Goal: Task Accomplishment & Management: Use online tool/utility

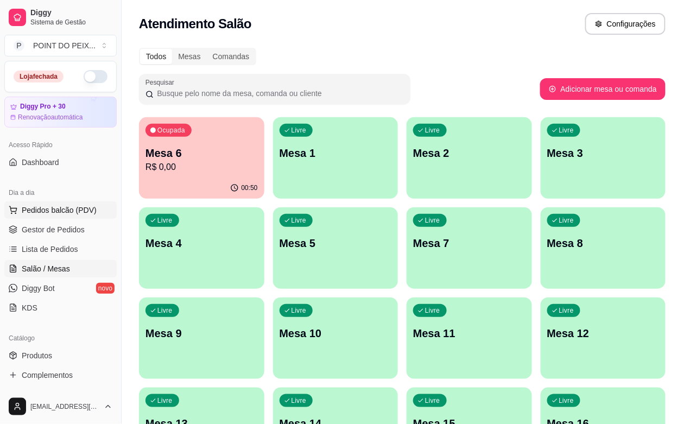
click at [61, 215] on span "Pedidos balcão (PDV)" at bounding box center [59, 210] width 75 height 11
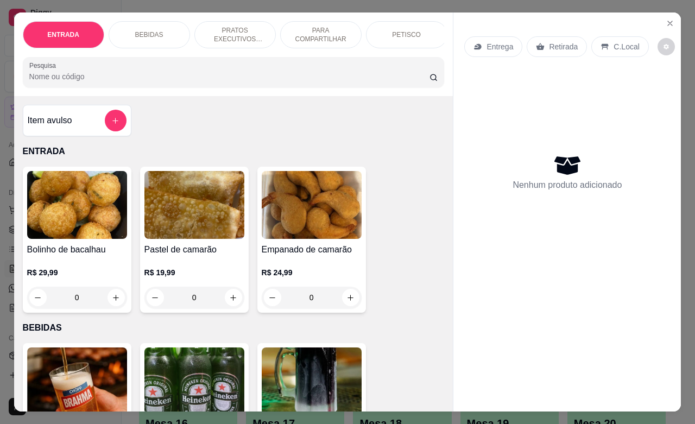
click at [503, 41] on p "Entrega" at bounding box center [499, 46] width 27 height 11
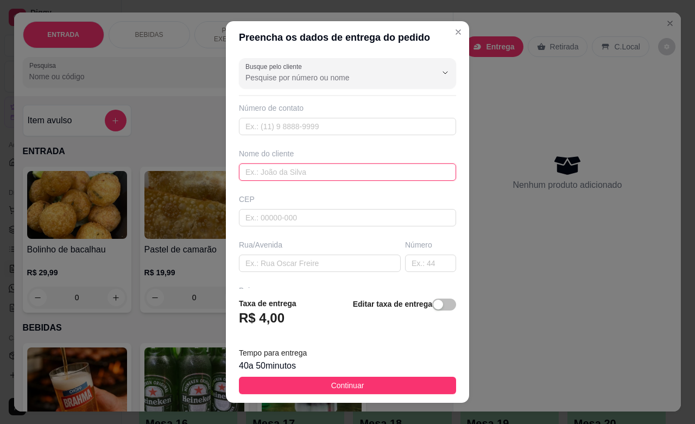
click at [301, 171] on input "text" at bounding box center [347, 171] width 217 height 17
type input "[PERSON_NAME]"
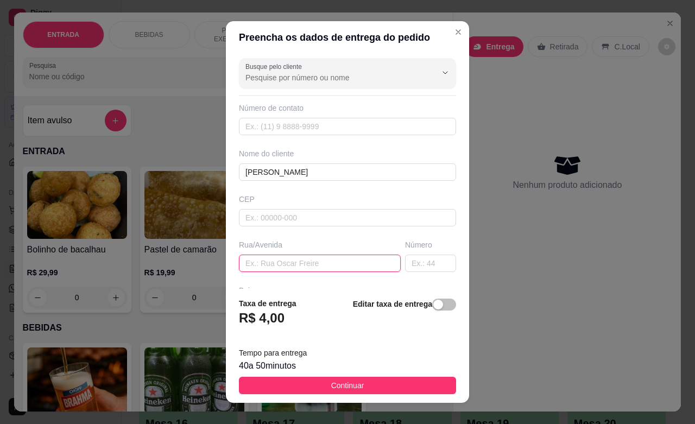
click at [285, 258] on input "text" at bounding box center [320, 263] width 162 height 17
type input "trav corintians"
click at [405, 261] on input "text" at bounding box center [430, 263] width 51 height 17
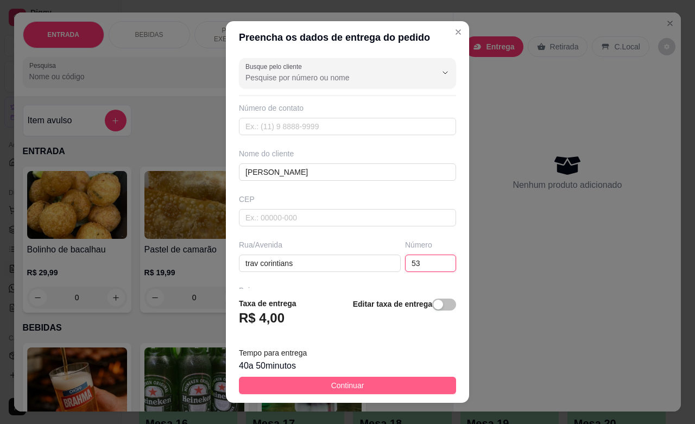
type input "53"
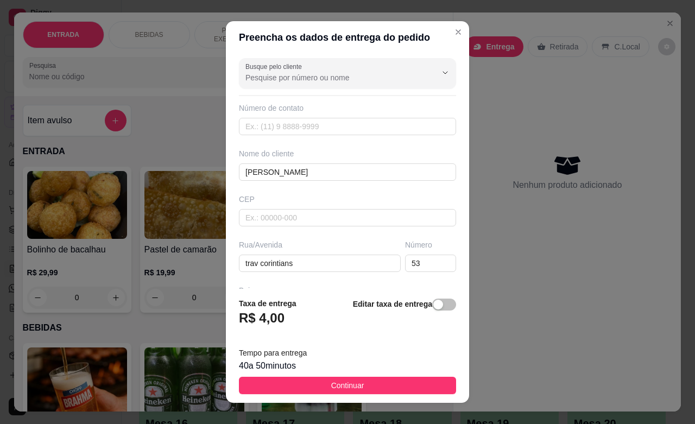
click at [383, 388] on button "Continuar" at bounding box center [347, 385] width 217 height 17
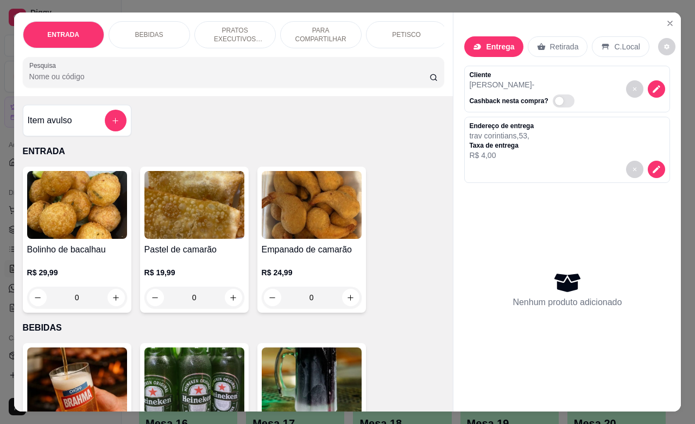
click at [239, 29] on p "PRATOS EXECUTIVOS (INDIVIDUAIS)" at bounding box center [235, 34] width 63 height 17
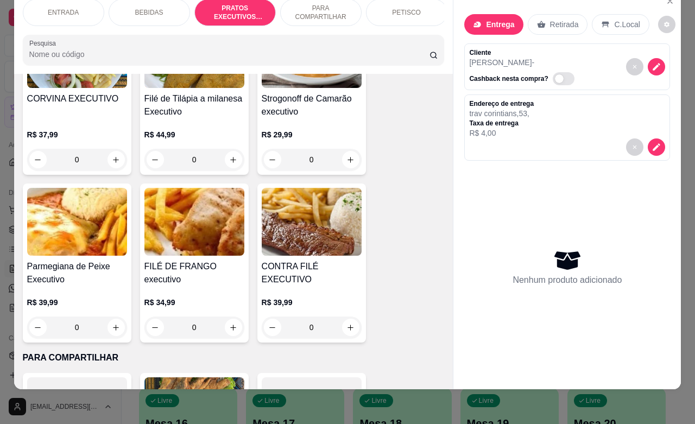
scroll to position [1768, 0]
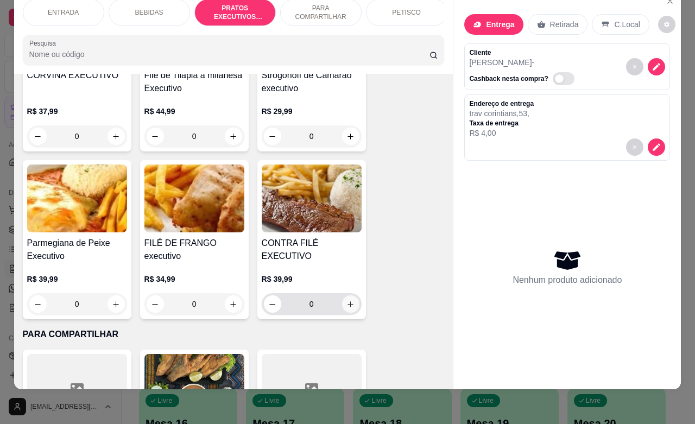
click at [349, 306] on button "increase-product-quantity" at bounding box center [350, 303] width 17 height 17
type input "1"
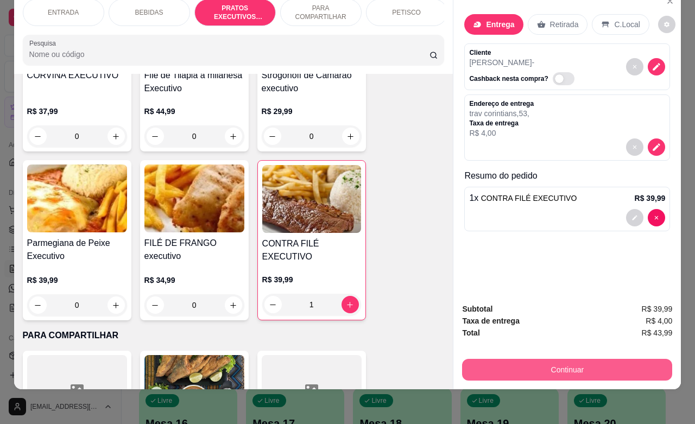
click at [510, 359] on button "Continuar" at bounding box center [567, 370] width 210 height 22
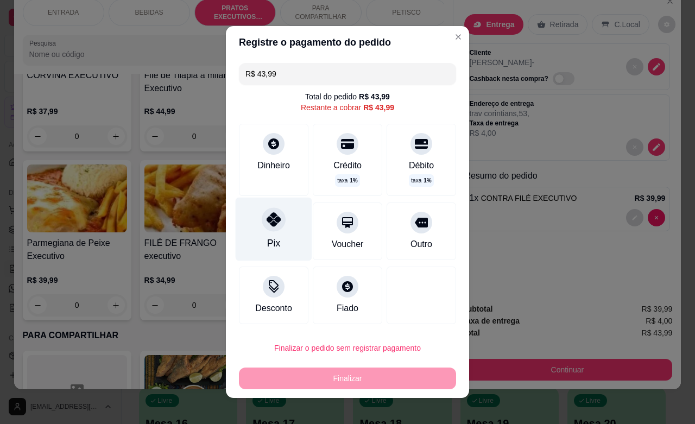
click at [263, 232] on div "Pix" at bounding box center [274, 229] width 77 height 63
type input "R$ 0,00"
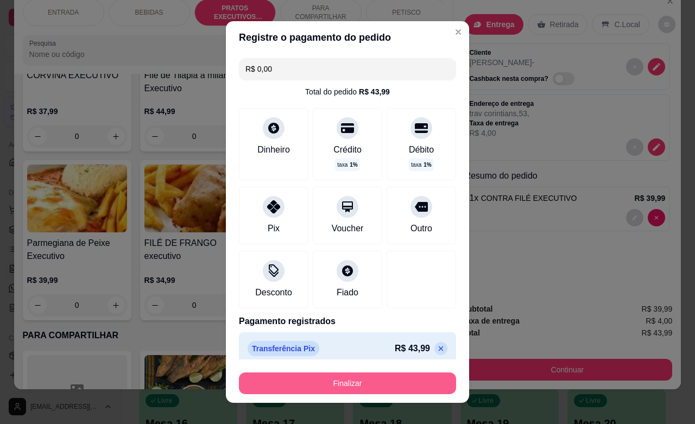
click at [358, 384] on button "Finalizar" at bounding box center [347, 383] width 217 height 22
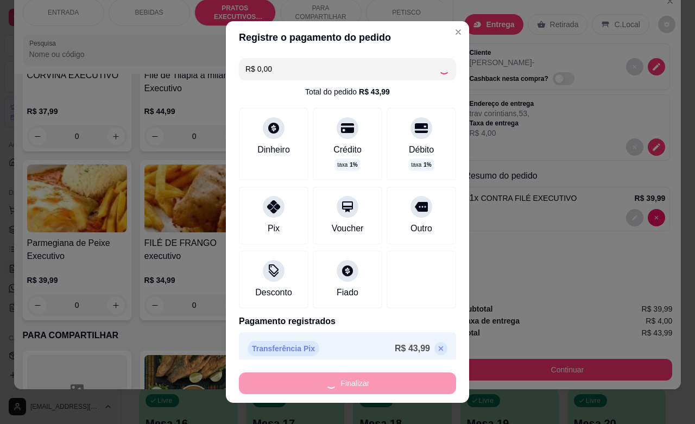
type input "0"
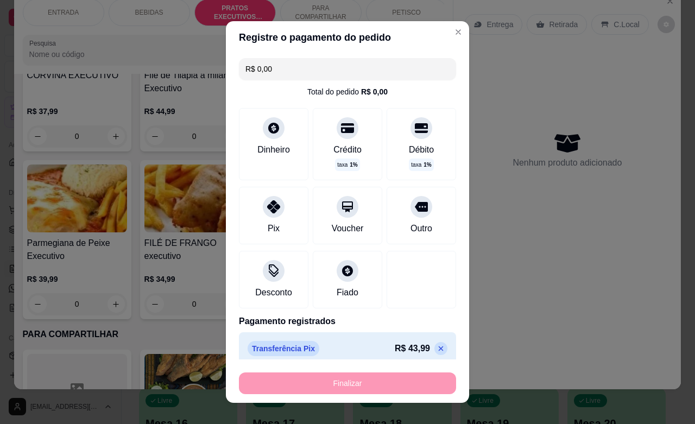
type input "-R$ 43,99"
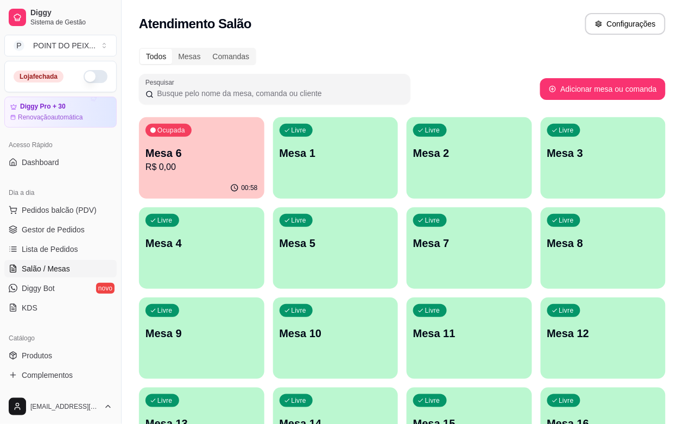
click at [225, 163] on p "R$ 0,00" at bounding box center [201, 167] width 112 height 13
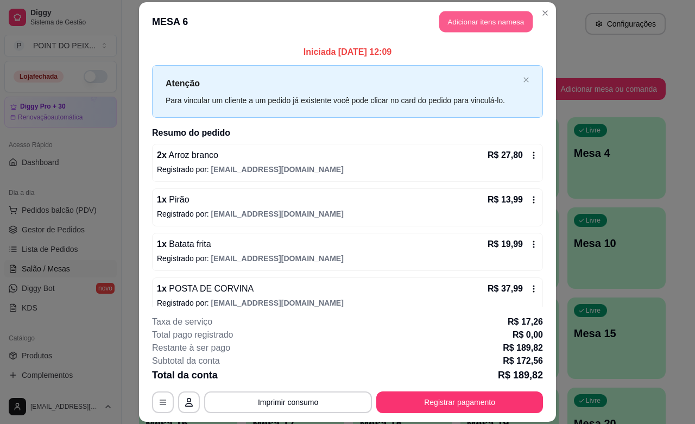
click at [475, 25] on button "Adicionar itens na mesa" at bounding box center [485, 21] width 93 height 21
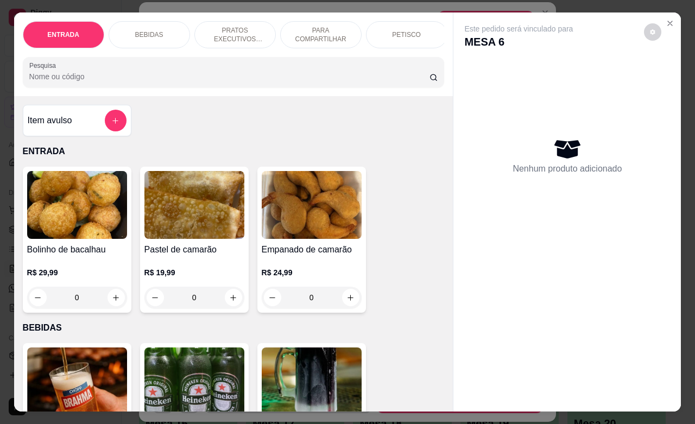
click at [150, 30] on p "BEBIDAS" at bounding box center [149, 34] width 28 height 9
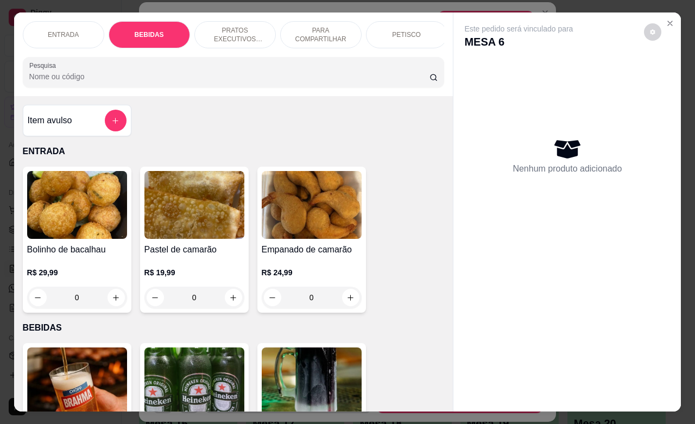
scroll to position [225, 0]
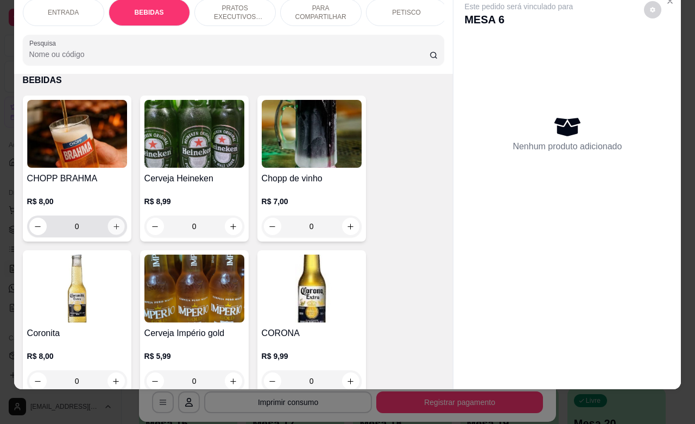
click at [107, 228] on button "increase-product-quantity" at bounding box center [115, 226] width 17 height 17
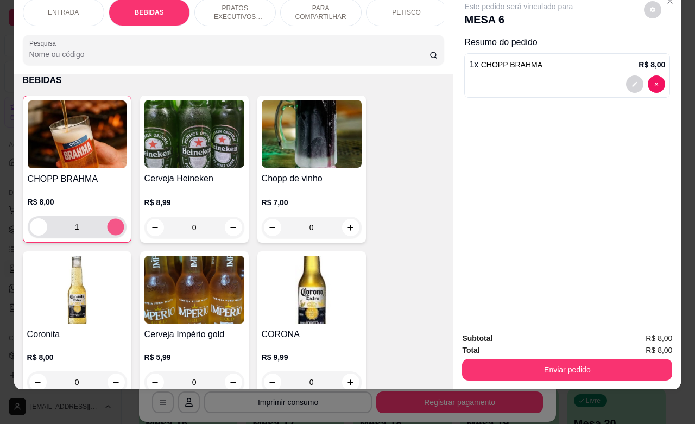
click at [111, 228] on icon "increase-product-quantity" at bounding box center [115, 227] width 8 height 8
type input "2"
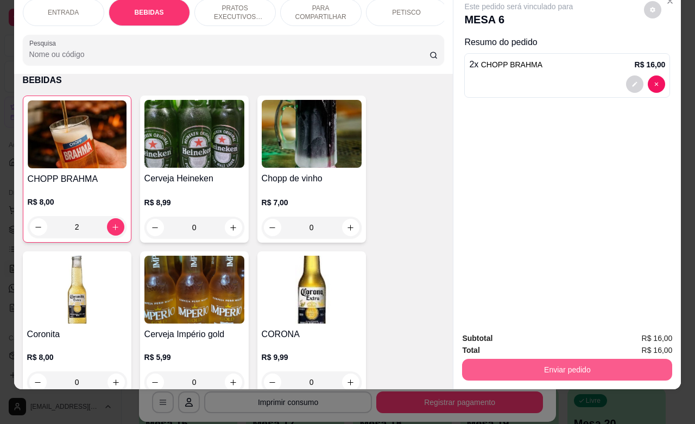
click at [565, 365] on button "Enviar pedido" at bounding box center [567, 370] width 210 height 22
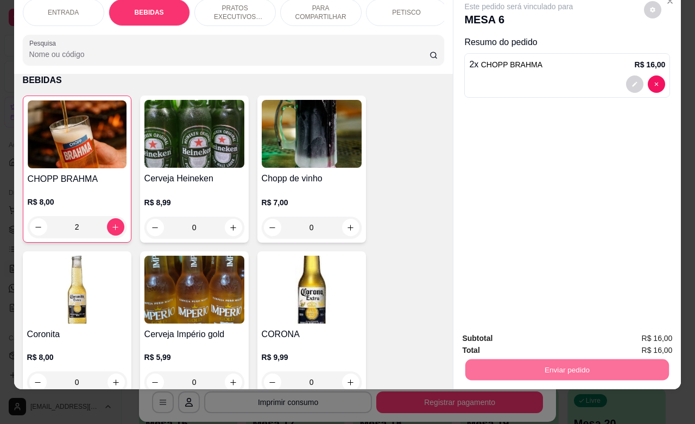
click at [524, 329] on button "Não registrar e enviar pedido" at bounding box center [529, 331] width 113 height 21
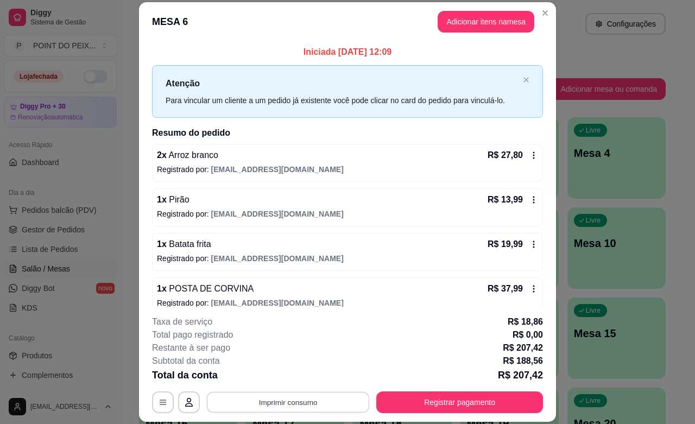
click at [300, 405] on button "Imprimir consumo" at bounding box center [288, 402] width 163 height 21
click at [295, 378] on button "IMPRESSORA" at bounding box center [285, 376] width 79 height 17
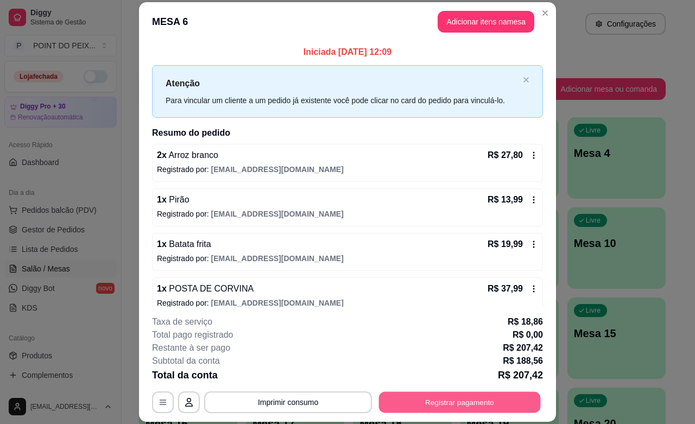
click at [426, 400] on button "Registrar pagamento" at bounding box center [460, 402] width 162 height 21
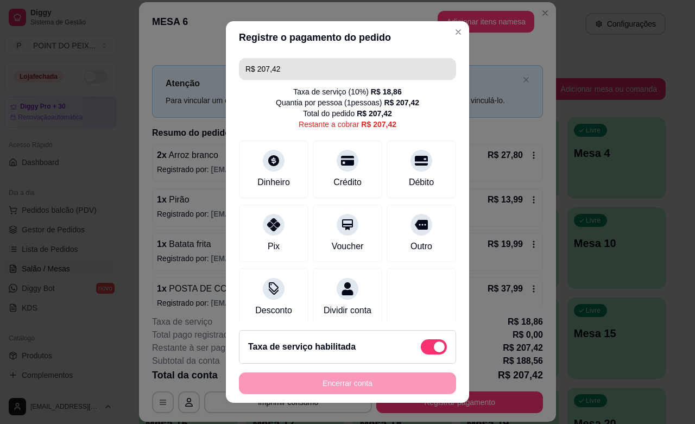
click at [291, 74] on input "R$ 207,42" at bounding box center [347, 69] width 204 height 22
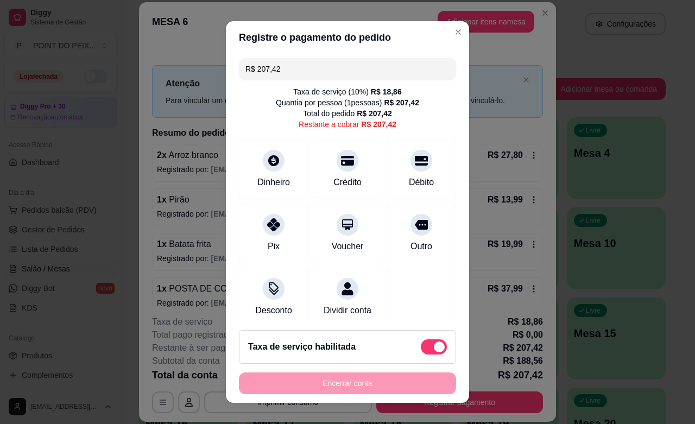
click at [291, 74] on input "R$ 207,42" at bounding box center [347, 69] width 204 height 22
click at [340, 163] on icon at bounding box center [347, 157] width 14 height 11
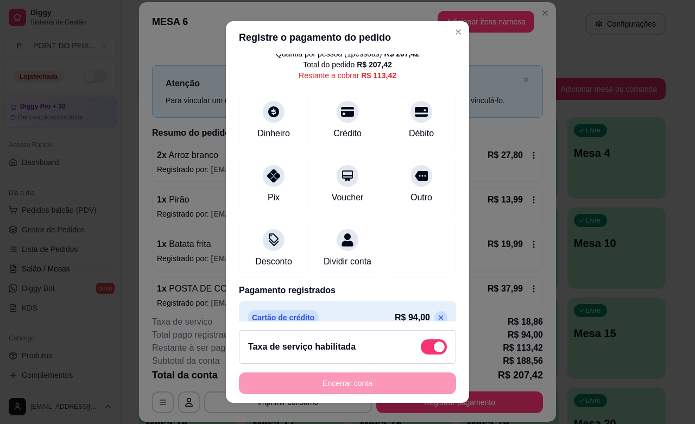
scroll to position [79, 0]
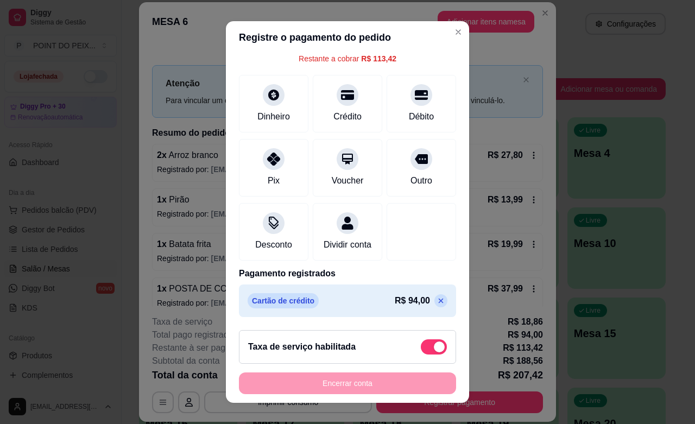
click at [436, 302] on icon at bounding box center [440, 300] width 9 height 9
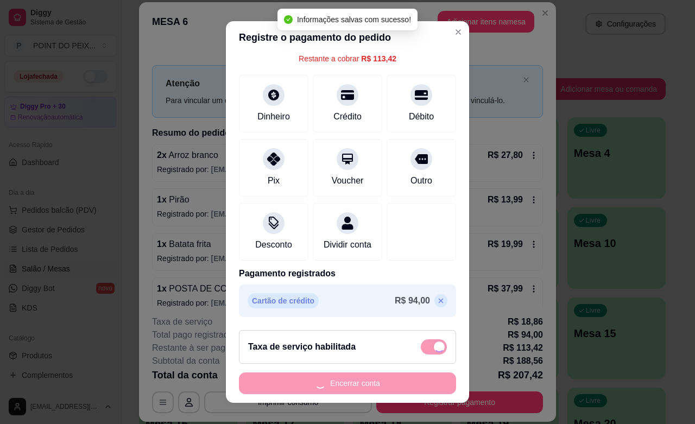
type input "R$ 207,42"
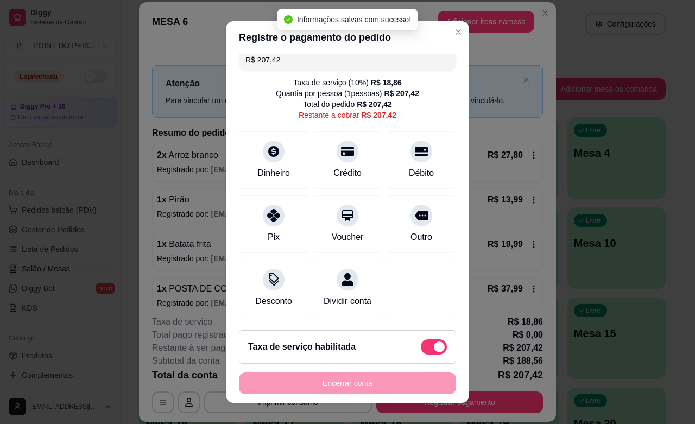
click at [421, 348] on span at bounding box center [434, 346] width 26 height 15
click at [420, 348] on input "checkbox" at bounding box center [423, 351] width 7 height 7
checkbox input "true"
type input "R$ 188,56"
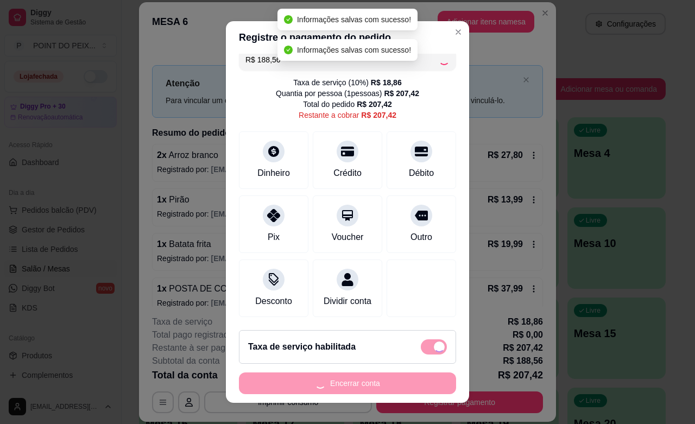
checkbox input "false"
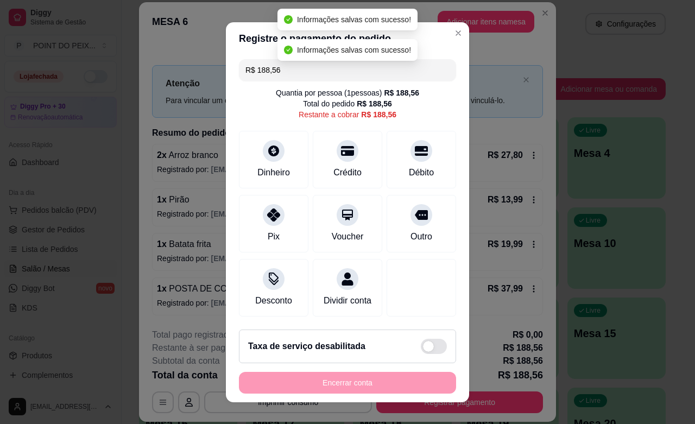
scroll to position [12, 0]
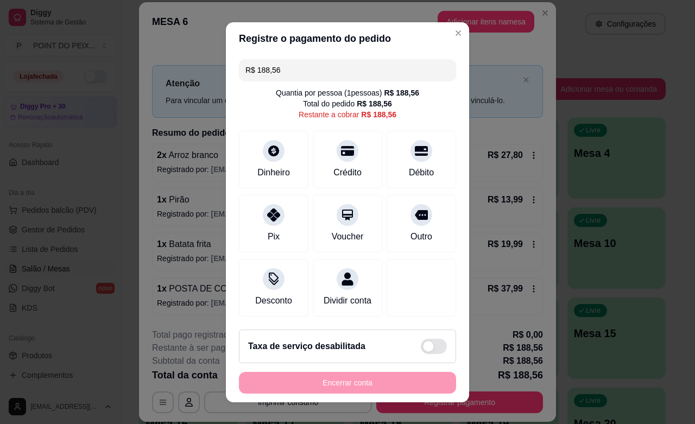
click at [289, 61] on input "R$ 188,56" at bounding box center [347, 70] width 204 height 22
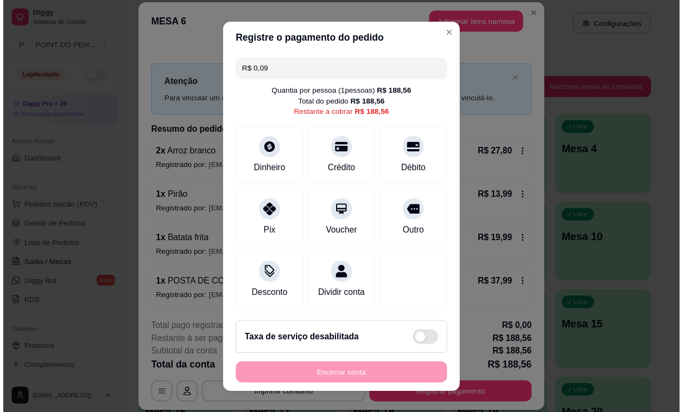
scroll to position [10, 0]
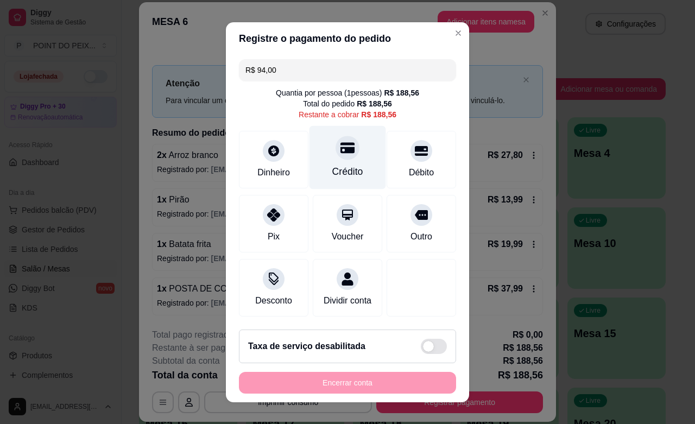
click at [340, 142] on icon at bounding box center [347, 148] width 14 height 14
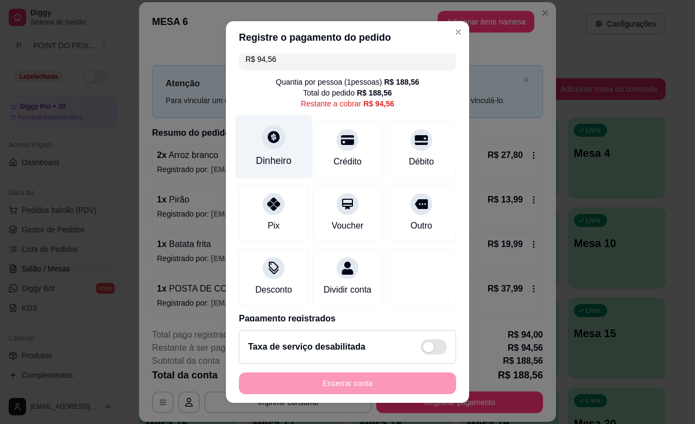
click at [266, 144] on div at bounding box center [274, 137] width 24 height 24
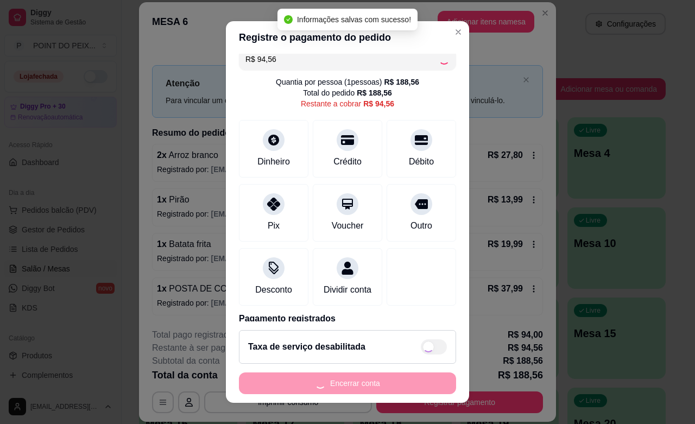
type input "R$ 0,00"
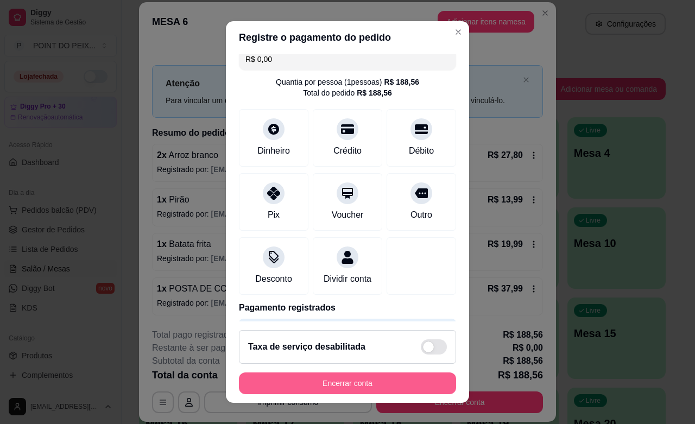
click at [333, 387] on button "Encerrar conta" at bounding box center [347, 383] width 217 height 22
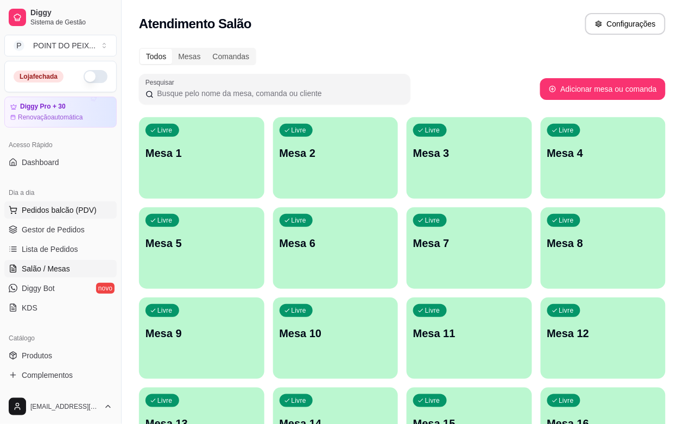
click at [83, 205] on span "Pedidos balcão (PDV)" at bounding box center [59, 210] width 75 height 11
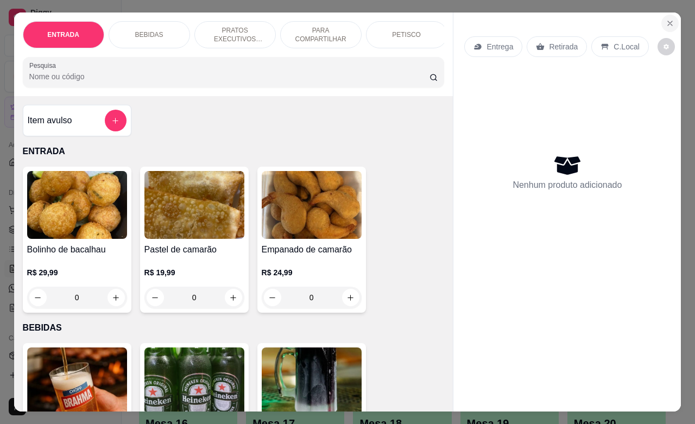
click at [668, 20] on icon "Close" at bounding box center [669, 23] width 9 height 9
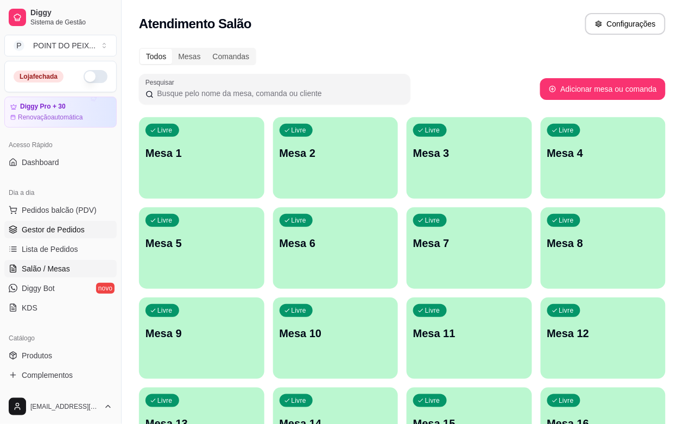
click at [61, 232] on span "Gestor de Pedidos" at bounding box center [53, 229] width 63 height 11
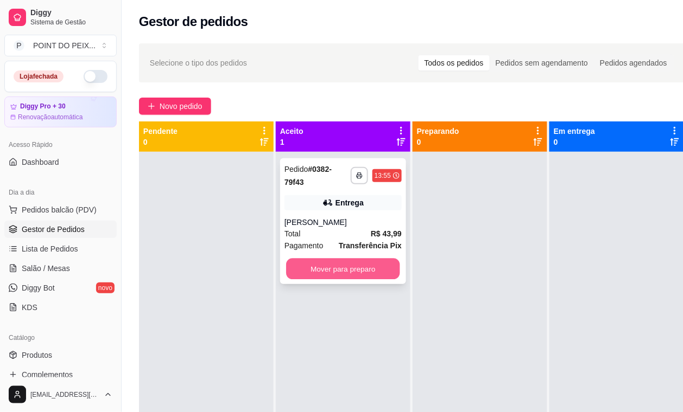
click at [335, 267] on button "Mover para preparo" at bounding box center [343, 269] width 114 height 21
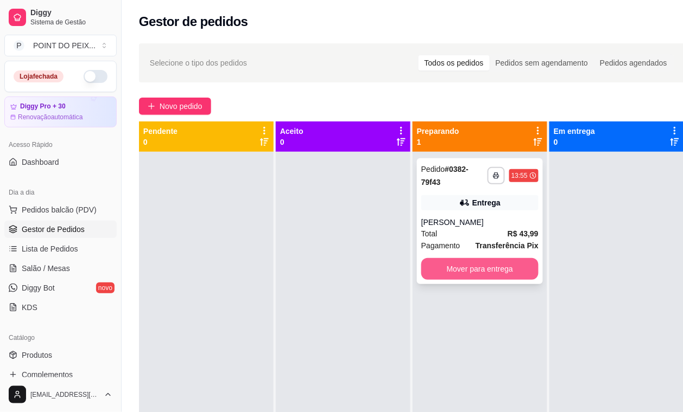
click at [478, 269] on button "Mover para entrega" at bounding box center [479, 269] width 117 height 22
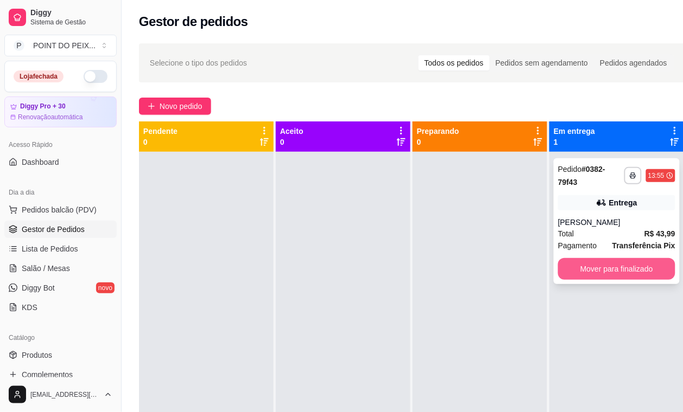
click at [585, 270] on button "Mover para finalizado" at bounding box center [616, 269] width 117 height 22
